Goal: Task Accomplishment & Management: Manage account settings

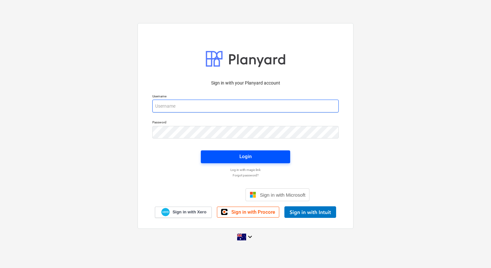
type input "[EMAIL_ADDRESS][DOMAIN_NAME]"
click at [244, 157] on div "Login" at bounding box center [246, 156] width 12 height 8
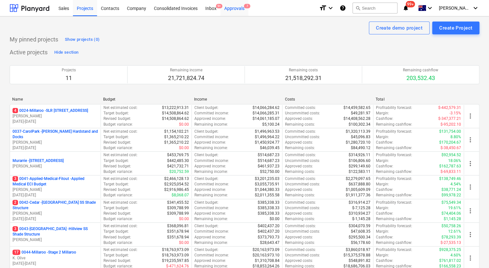
click at [234, 9] on div "Approvals 7" at bounding box center [235, 8] width 28 height 16
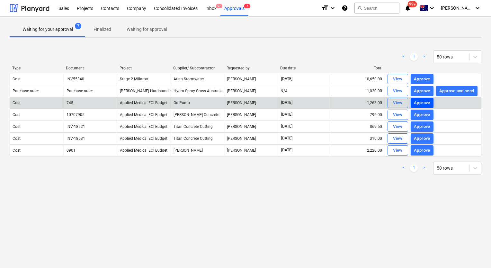
click at [425, 102] on div "Approve" at bounding box center [422, 102] width 16 height 7
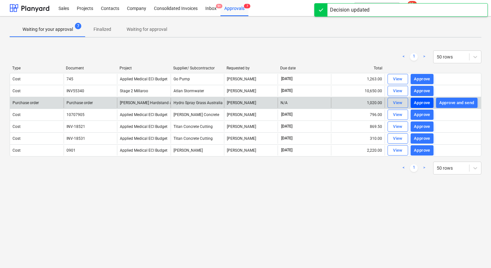
click at [427, 103] on div "Approve" at bounding box center [422, 102] width 16 height 7
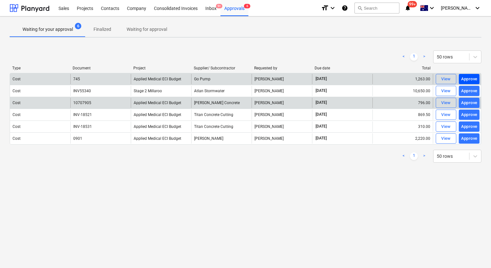
click at [471, 78] on div "Approve" at bounding box center [470, 79] width 16 height 7
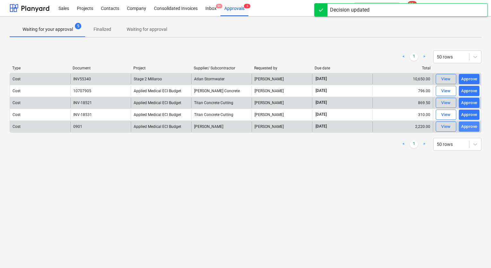
click at [474, 125] on div "Approve" at bounding box center [470, 126] width 16 height 7
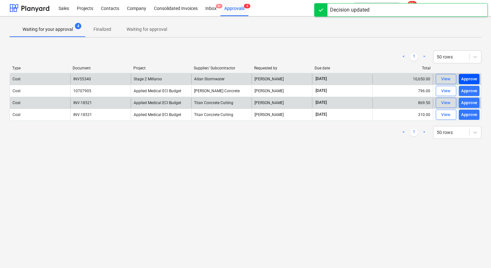
click at [471, 79] on div "Approve" at bounding box center [470, 79] width 16 height 7
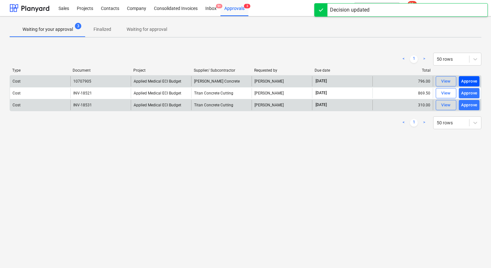
click at [468, 82] on div "Approve" at bounding box center [470, 81] width 16 height 7
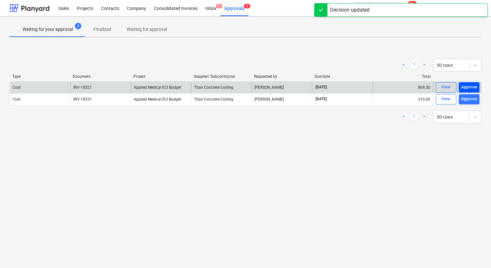
click at [473, 86] on div "Approve" at bounding box center [470, 87] width 16 height 7
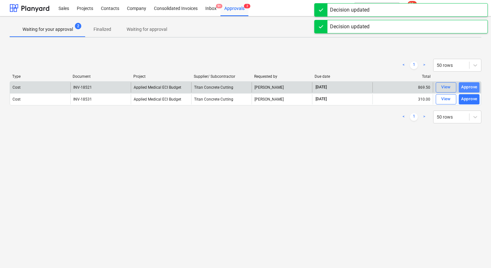
click at [473, 87] on div "Approve" at bounding box center [470, 87] width 16 height 7
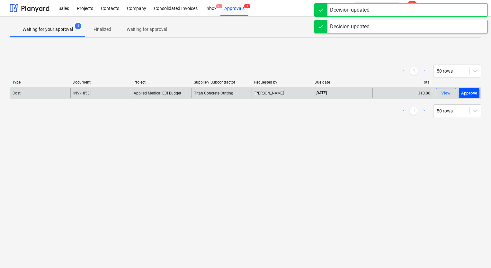
click at [471, 94] on div "Approve" at bounding box center [470, 93] width 16 height 7
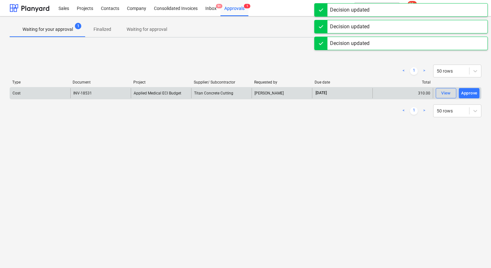
click at [471, 94] on div "Approve" at bounding box center [470, 93] width 16 height 7
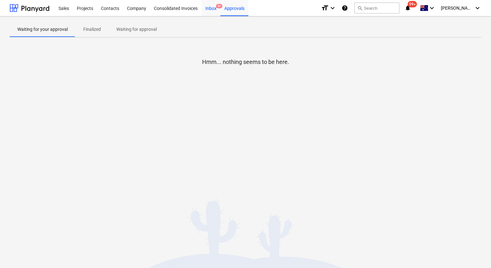
click at [212, 7] on div "Inbox 9+" at bounding box center [211, 8] width 19 height 16
